Goal: Task Accomplishment & Management: Complete application form

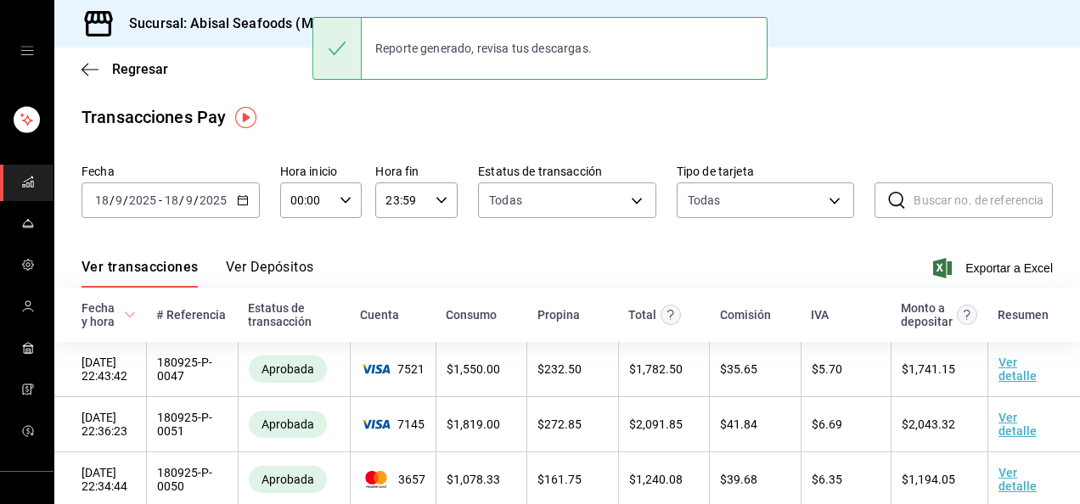
click at [362, 101] on main "Regresar Transacciones Pay Fecha [DATE] [DATE] - [DATE] [DATE] Hora inicio 00:0…" at bounding box center [567, 485] width 1026 height 874
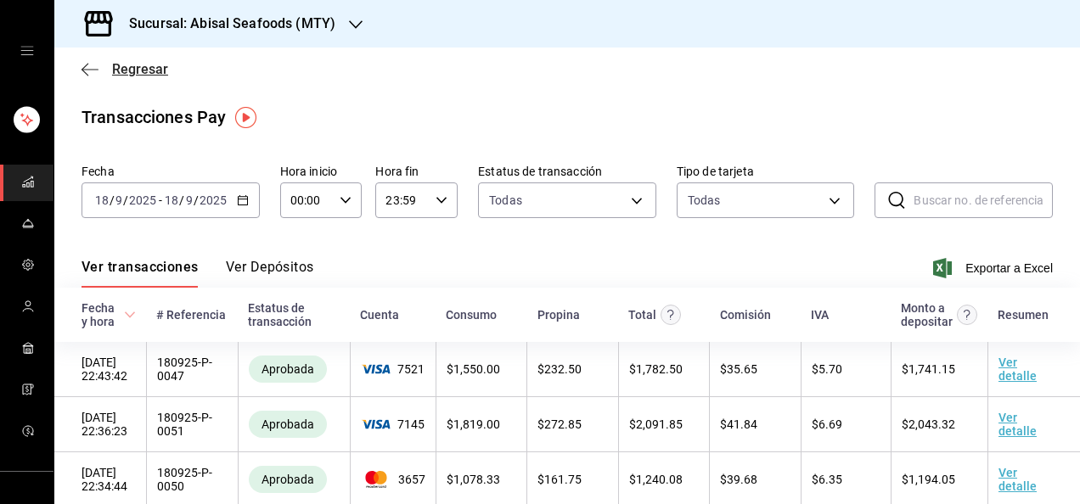
click at [114, 65] on span "Regresar" at bounding box center [140, 69] width 56 height 16
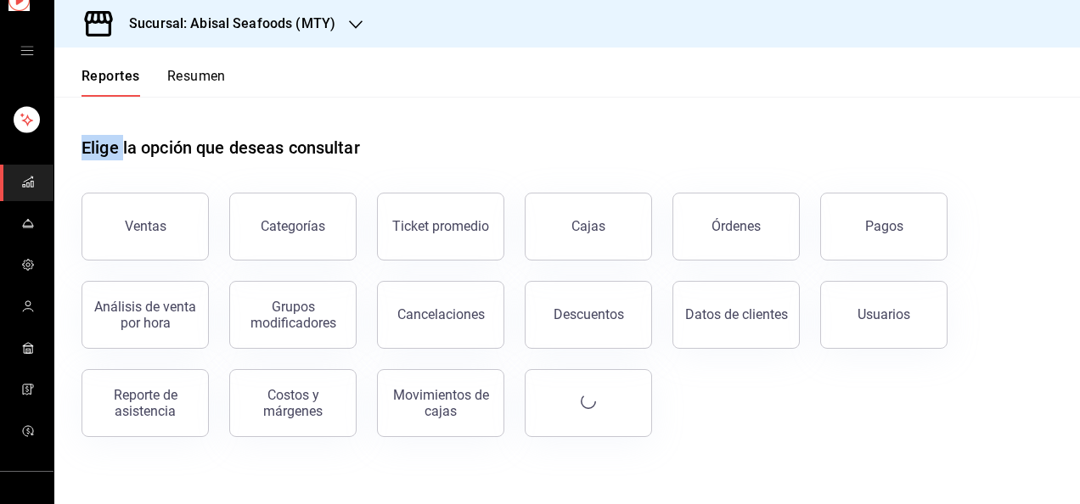
click at [114, 65] on div "Reportes Resumen" at bounding box center [139, 72] width 171 height 49
click at [26, 306] on icon "mailbox folders" at bounding box center [28, 307] width 14 height 14
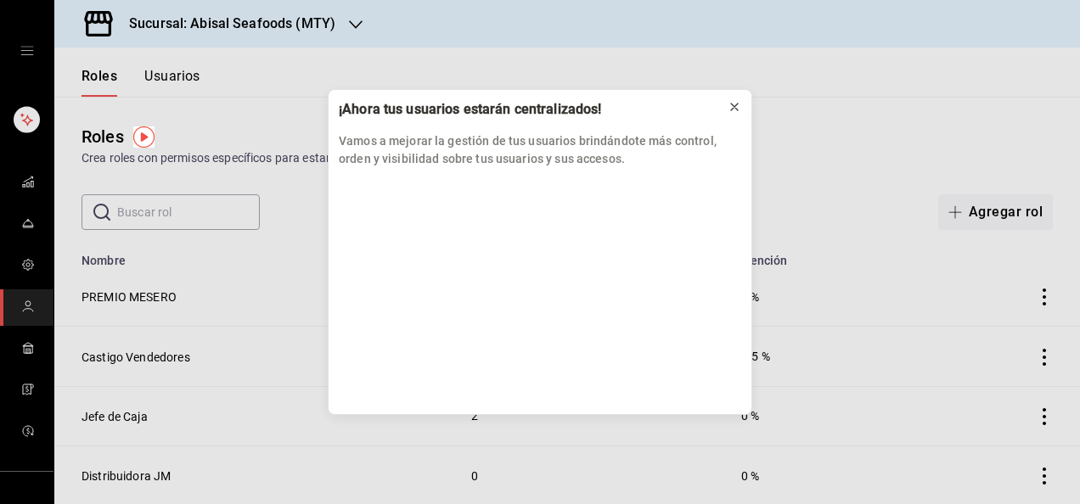
click at [735, 104] on icon at bounding box center [735, 107] width 14 height 14
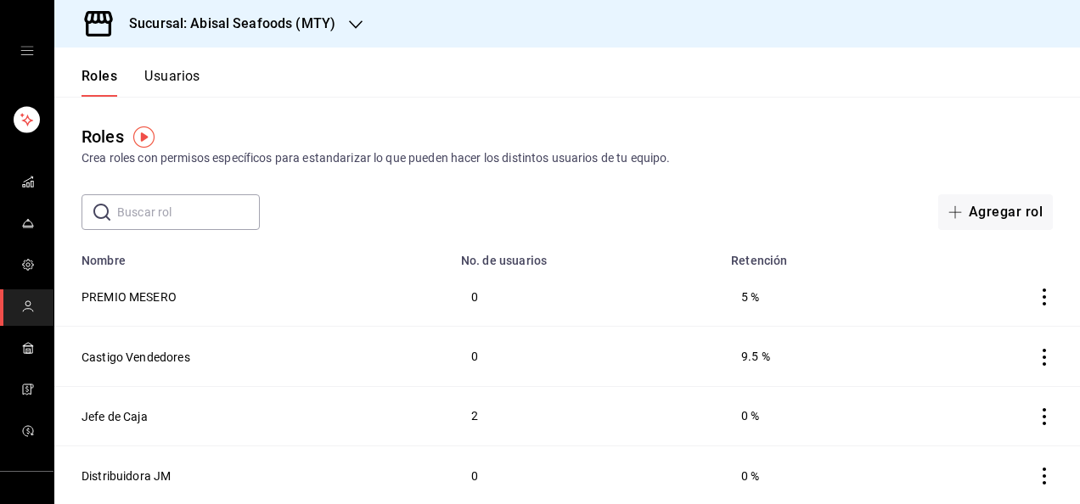
click at [178, 76] on button "Usuarios" at bounding box center [172, 82] width 56 height 29
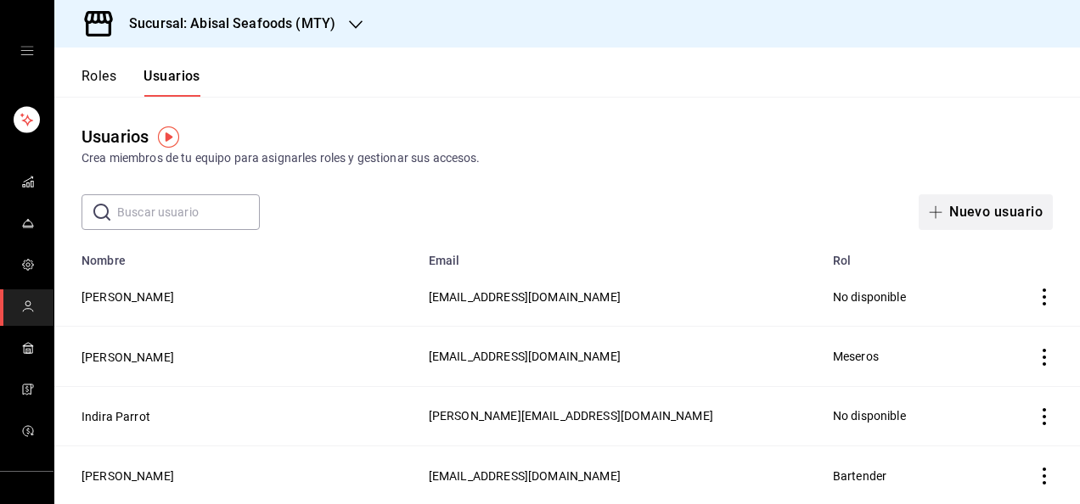
click at [981, 212] on button "Nuevo usuario" at bounding box center [986, 212] width 134 height 36
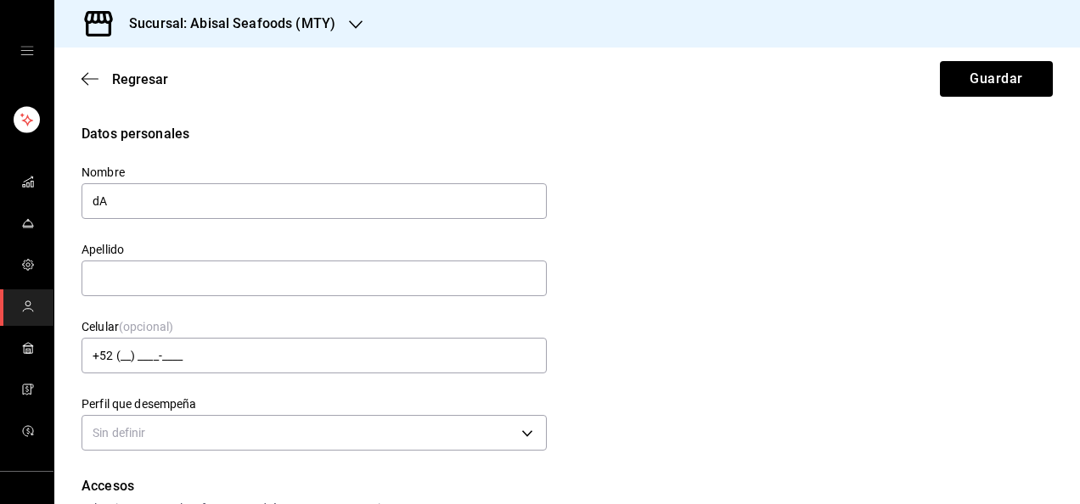
type input "d"
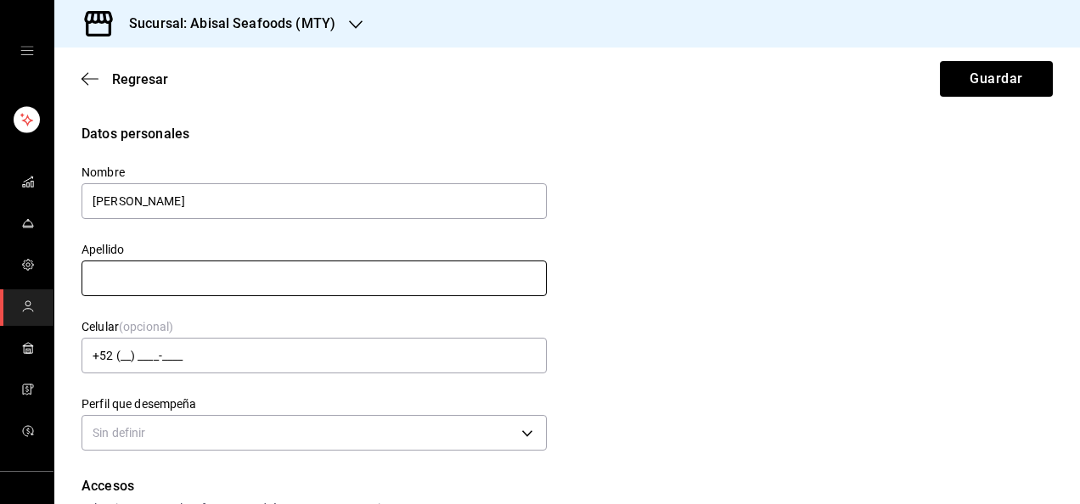
type input "[PERSON_NAME]"
click at [452, 282] on input "text" at bounding box center [313, 279] width 465 height 36
type input "t"
type input "[PERSON_NAME]"
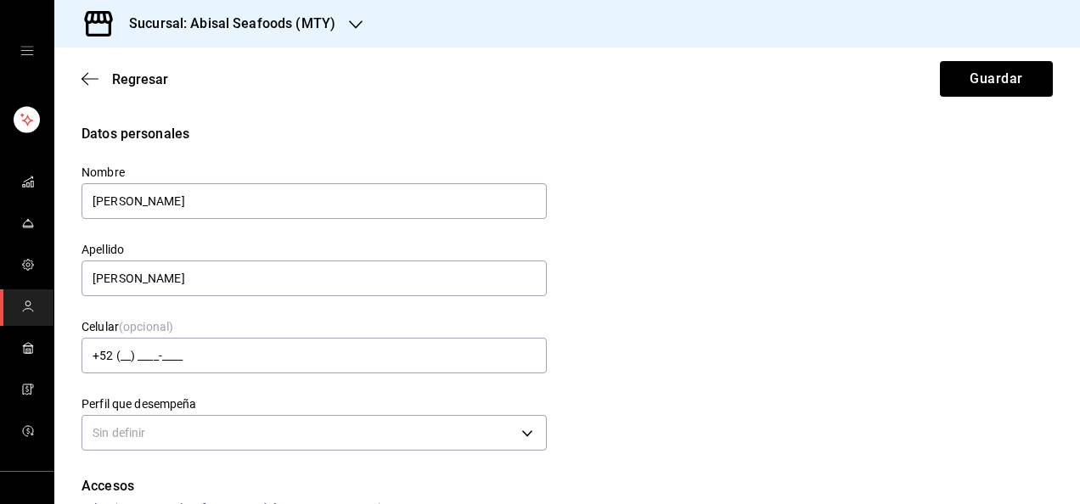
click at [478, 314] on div "Celular (opcional) +52 (__) ____-____" at bounding box center [304, 337] width 486 height 77
click at [730, 287] on div "Datos personales Nombre [PERSON_NAME] Apellido [PERSON_NAME] Celular (opcional)…" at bounding box center [566, 290] width 971 height 332
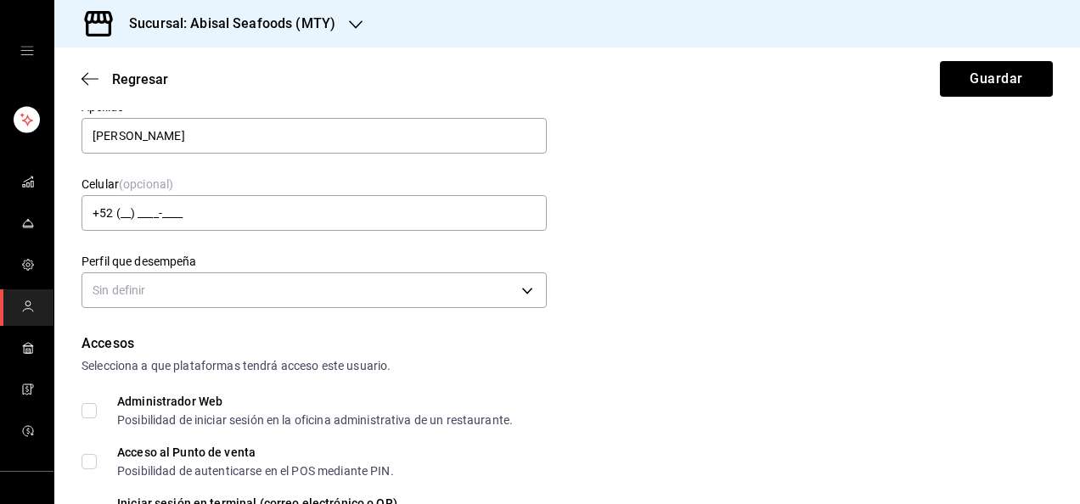
scroll to position [170, 0]
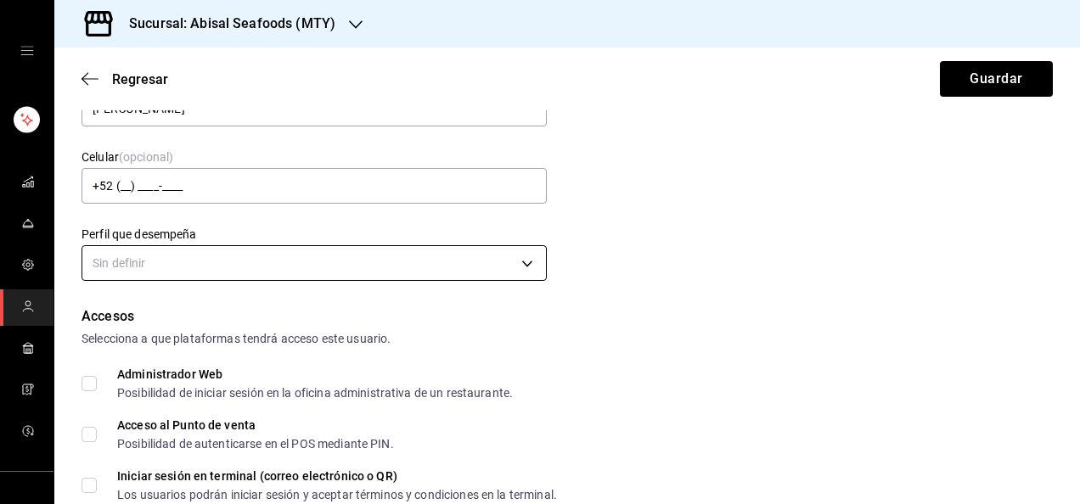
click at [520, 261] on body "Sucursal: Abisal Seafoods (MTY) Regresar Guardar Datos personales Nombre [PERSO…" at bounding box center [540, 252] width 1080 height 504
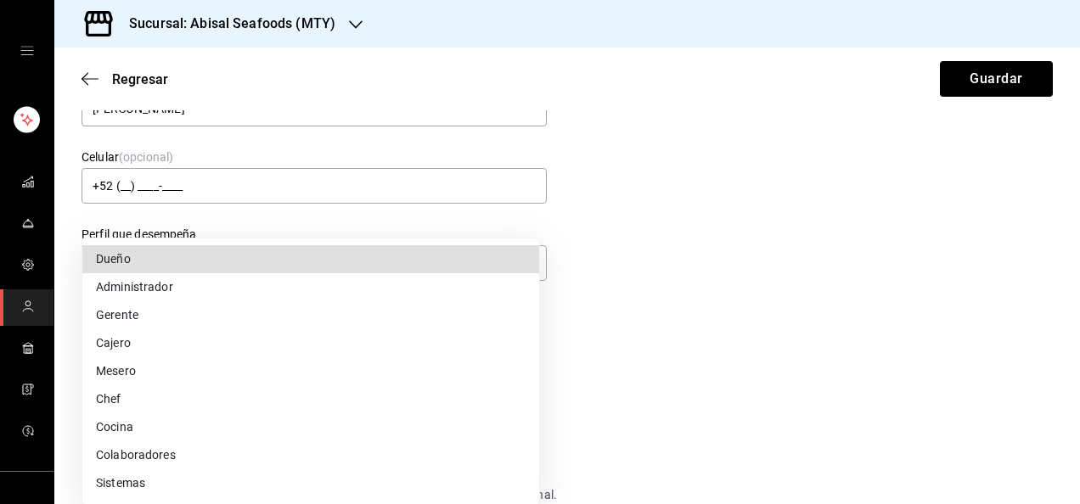
click at [228, 372] on li "Mesero" at bounding box center [310, 371] width 457 height 28
type input "WAITER"
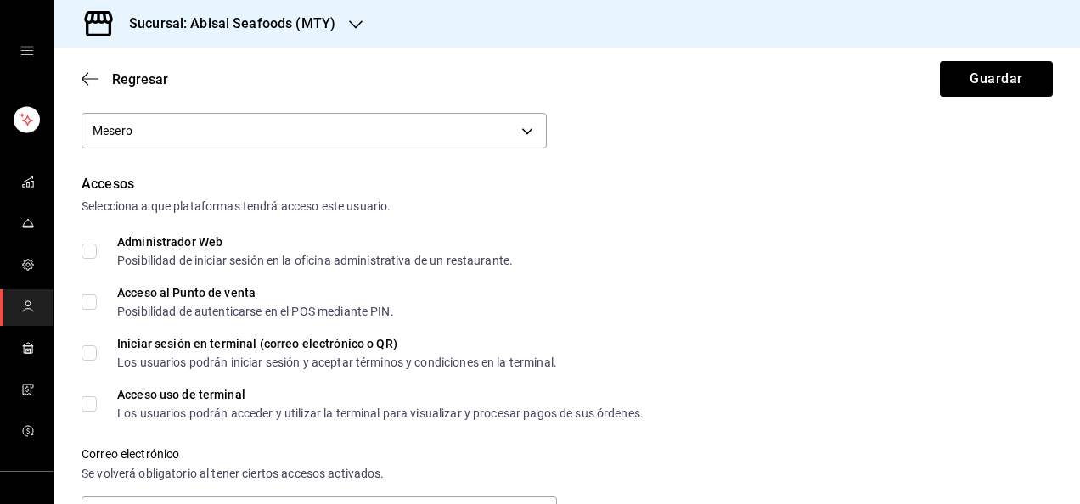
scroll to position [306, 0]
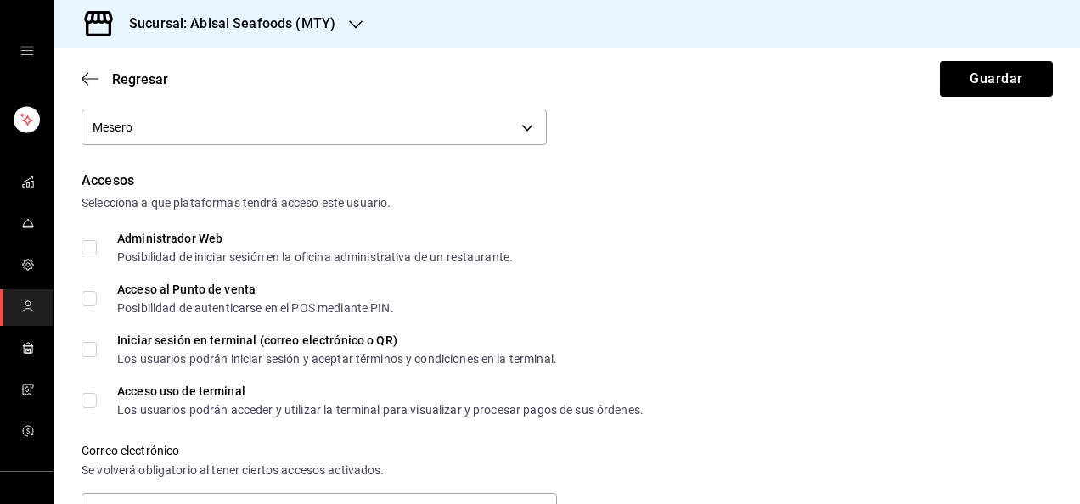
click at [91, 302] on input "Acceso al Punto de venta Posibilidad de autenticarse en el POS mediante PIN." at bounding box center [88, 298] width 15 height 15
checkbox input "true"
click at [93, 403] on input "Acceso uso de terminal Los usuarios podrán acceder y utilizar la terminal para …" at bounding box center [88, 400] width 15 height 15
checkbox input "true"
click at [736, 304] on div "Acceso al Punto de venta Posibilidad de autenticarse en el POS mediante PIN." at bounding box center [566, 299] width 971 height 31
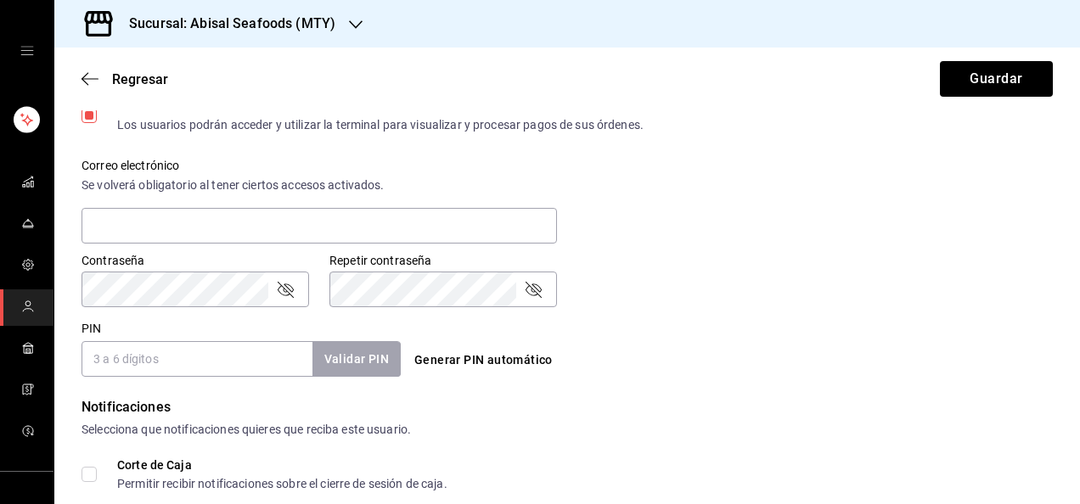
scroll to position [611, 0]
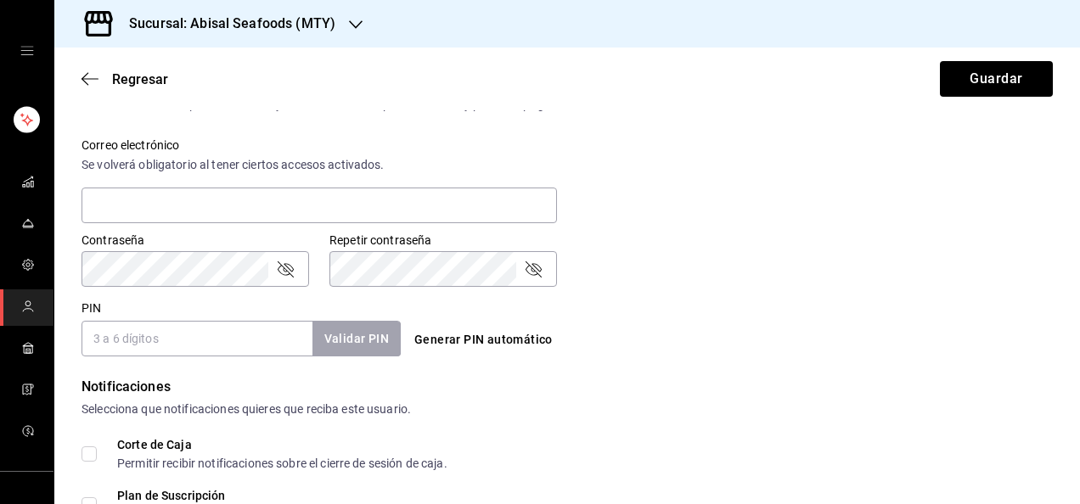
click at [195, 333] on input "PIN" at bounding box center [196, 339] width 231 height 36
type input "6240"
click at [350, 348] on button "Validar PIN" at bounding box center [356, 339] width 90 height 37
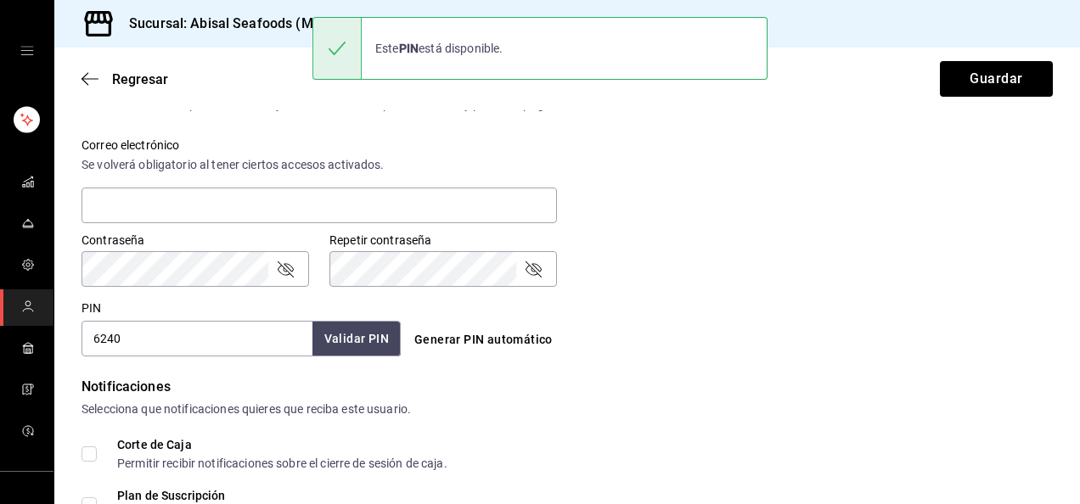
click at [745, 351] on div "PIN 6240 Validar PIN ​ Generar PIN automático" at bounding box center [564, 325] width 978 height 63
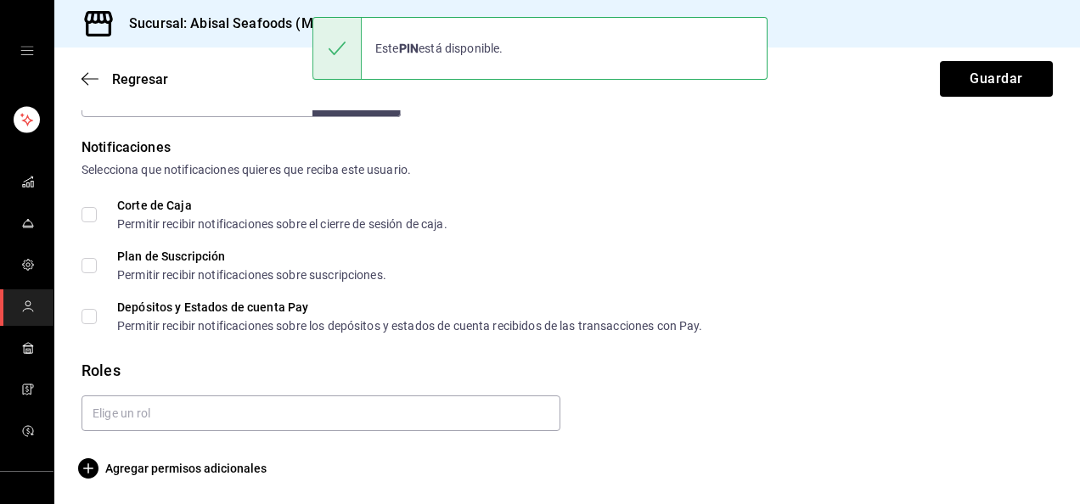
scroll to position [852, 0]
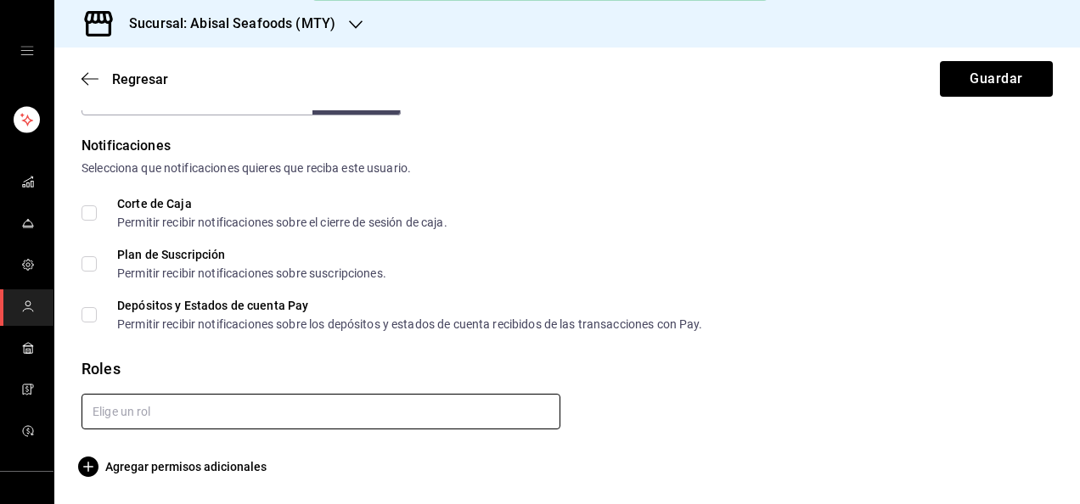
click at [299, 416] on input "text" at bounding box center [320, 412] width 479 height 36
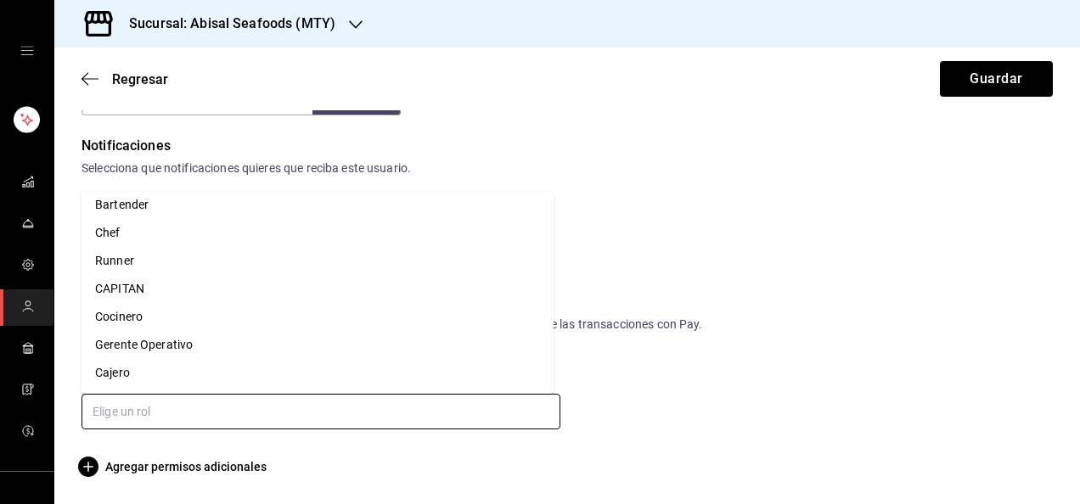
scroll to position [316, 0]
click at [424, 334] on li "Meseros" at bounding box center [317, 345] width 472 height 28
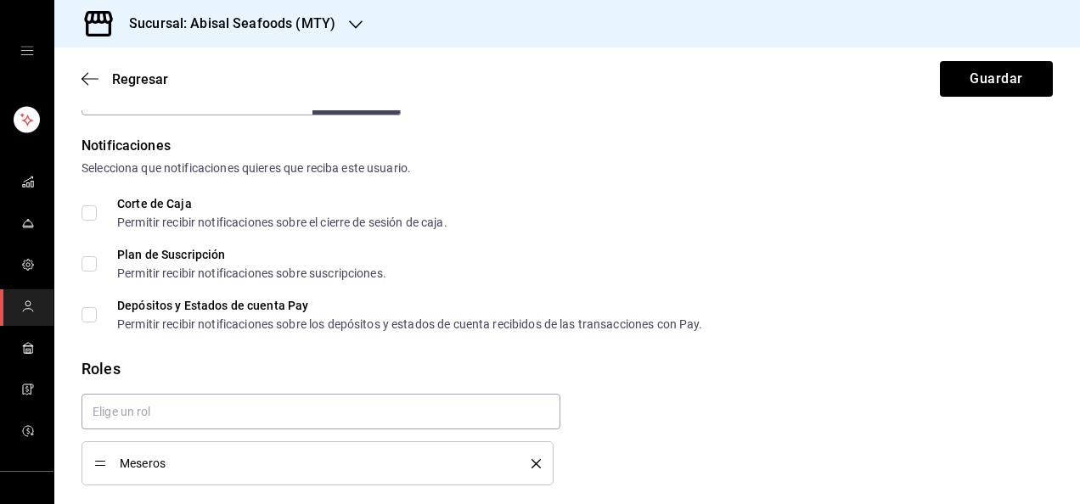
click at [969, 71] on button "Guardar" at bounding box center [996, 79] width 113 height 36
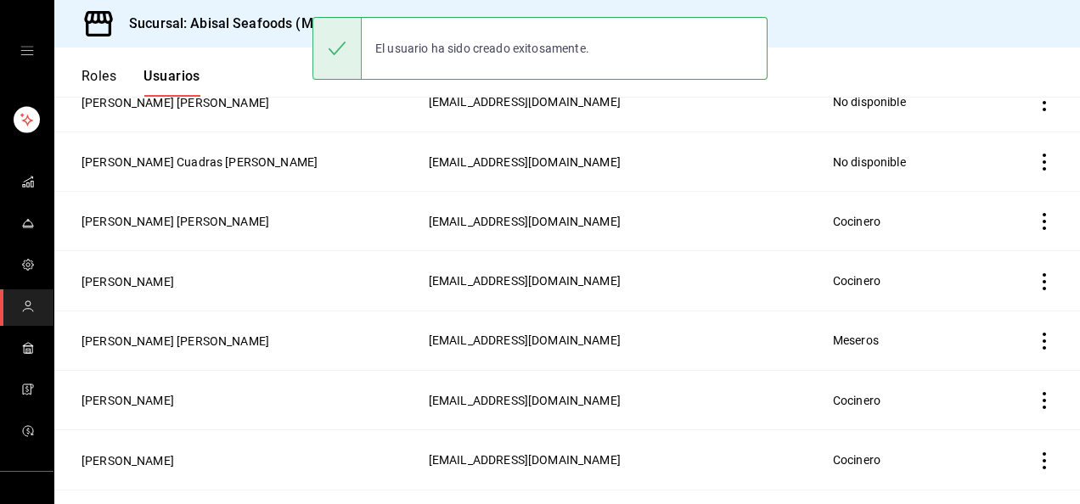
click at [312, 234] on td "[PERSON_NAME] [PERSON_NAME]" at bounding box center [236, 221] width 364 height 59
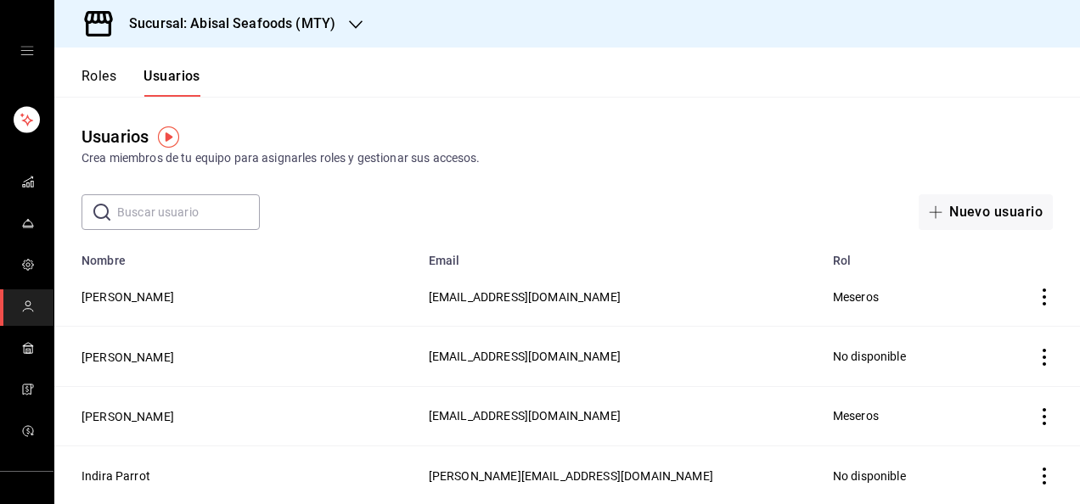
click at [227, 208] on input "text" at bounding box center [188, 212] width 143 height 34
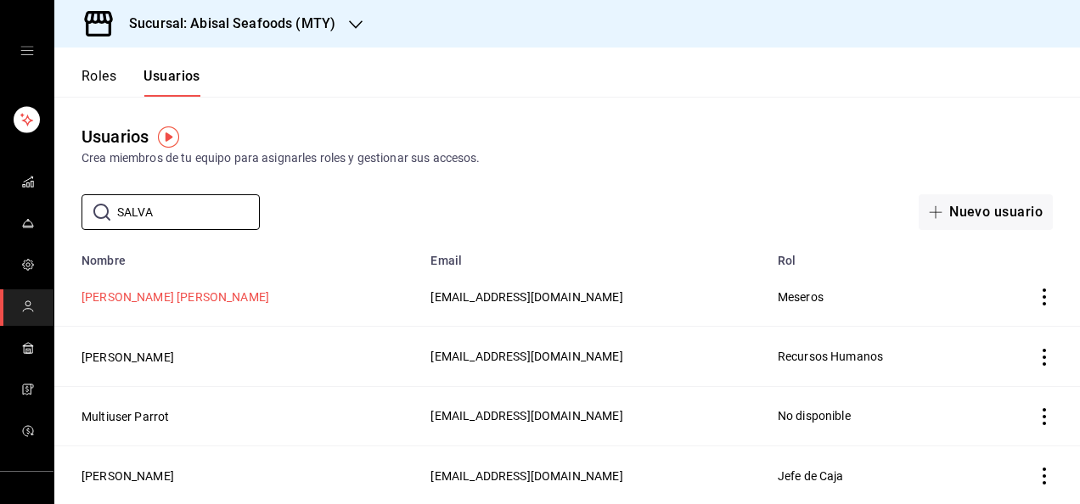
type input "SALVA"
click at [150, 300] on button "[PERSON_NAME] [PERSON_NAME]" at bounding box center [175, 297] width 188 height 17
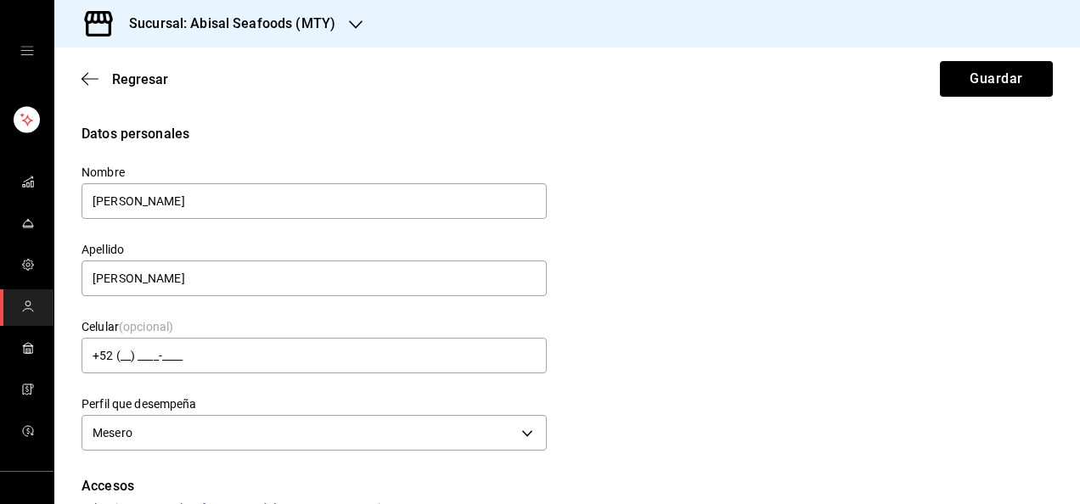
click at [652, 199] on div "Datos personales Nombre [PERSON_NAME] Apellido [PERSON_NAME] Celular (opcional)…" at bounding box center [566, 290] width 971 height 332
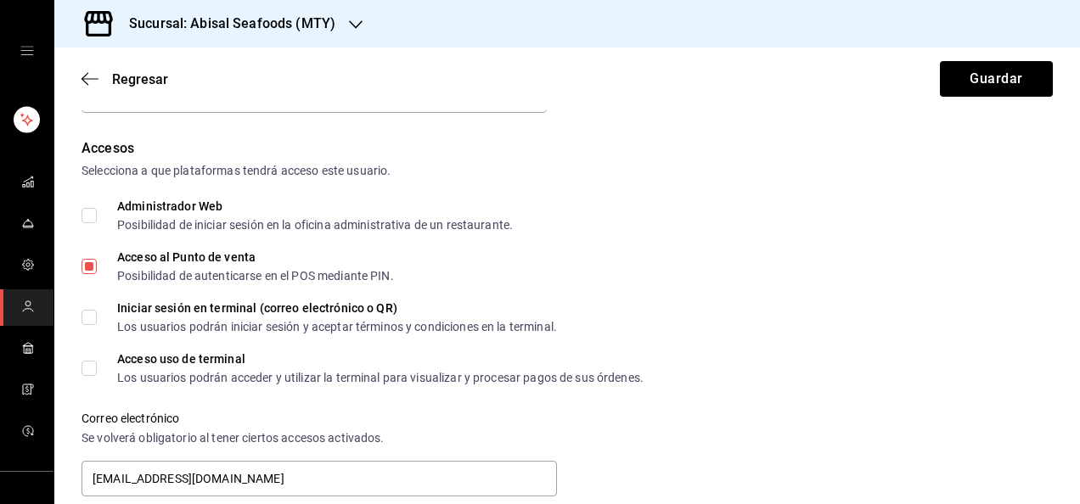
scroll to position [340, 0]
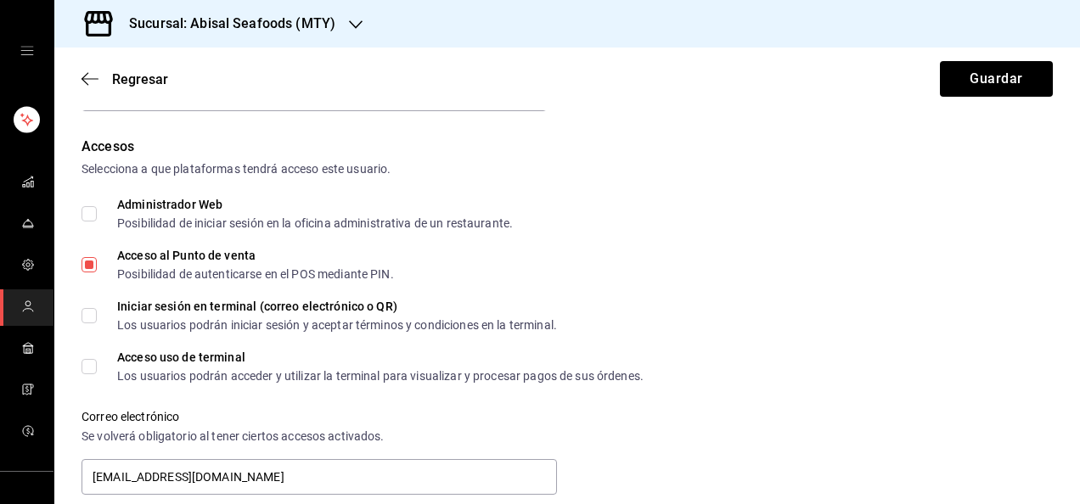
click at [89, 368] on input "Acceso uso de terminal Los usuarios podrán acceder y utilizar la terminal para …" at bounding box center [88, 366] width 15 height 15
checkbox input "true"
click at [773, 309] on div "Iniciar sesión en terminal (correo electrónico o QR) Los usuarios podrán inicia…" at bounding box center [566, 316] width 971 height 31
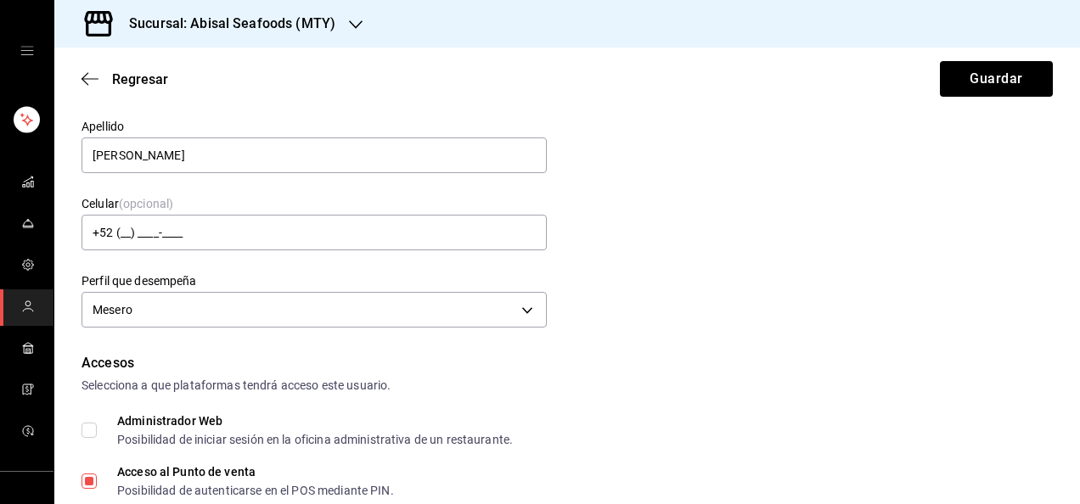
scroll to position [0, 0]
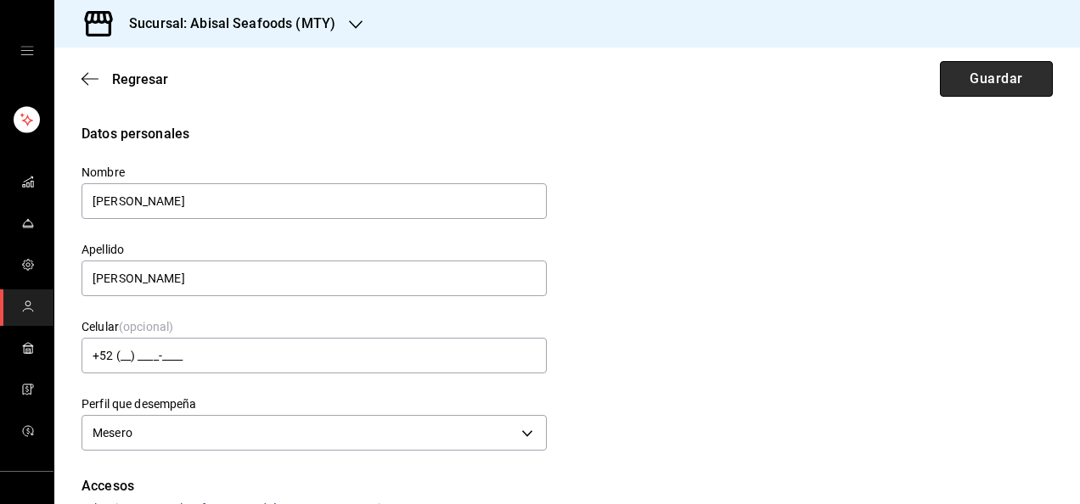
click at [986, 65] on button "Guardar" at bounding box center [996, 79] width 113 height 36
